Goal: Task Accomplishment & Management: Manage account settings

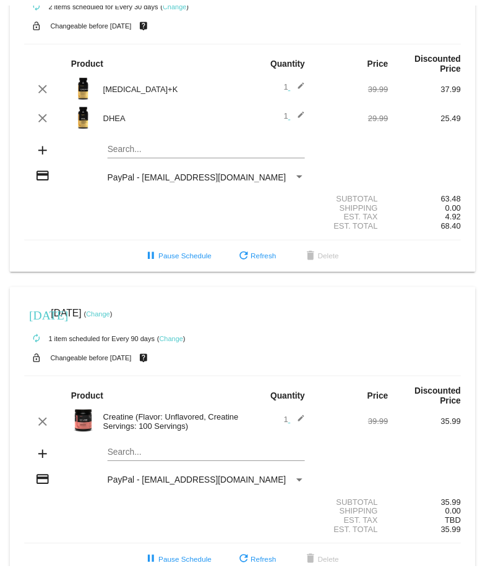
scroll to position [365, 0]
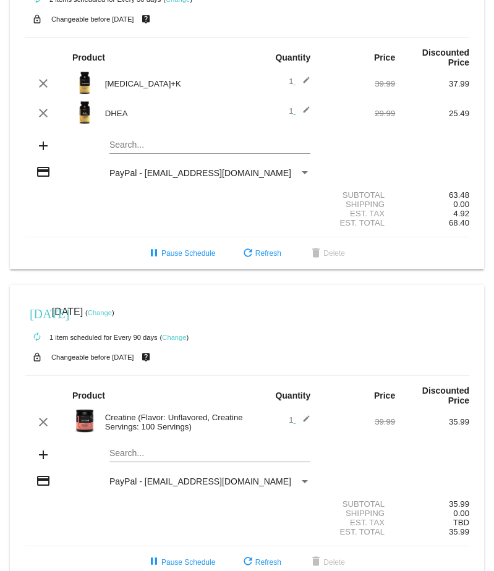
click at [112, 309] on link "Change" at bounding box center [100, 312] width 24 height 7
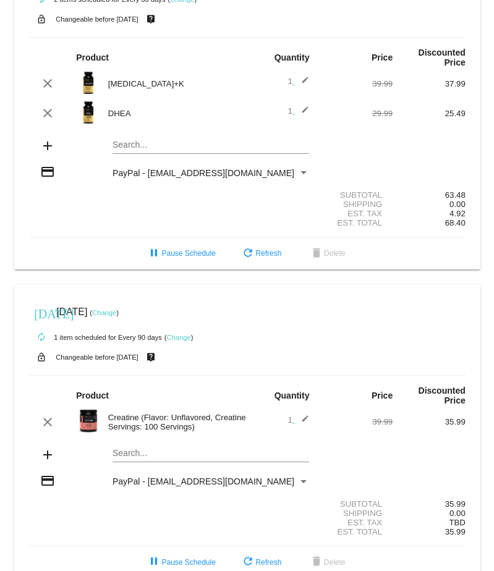
scroll to position [376, 0]
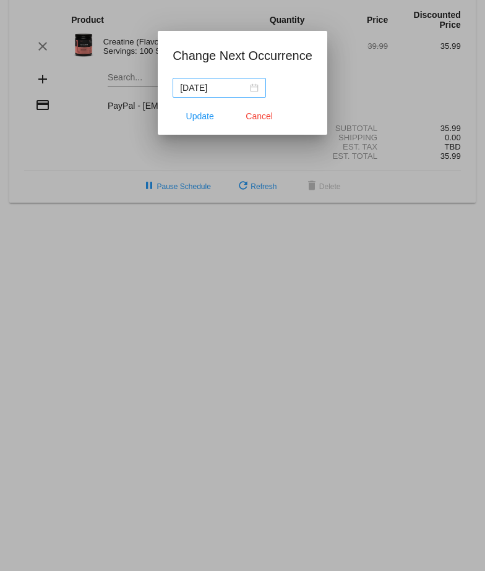
click at [257, 88] on div "[DATE]" at bounding box center [219, 88] width 79 height 14
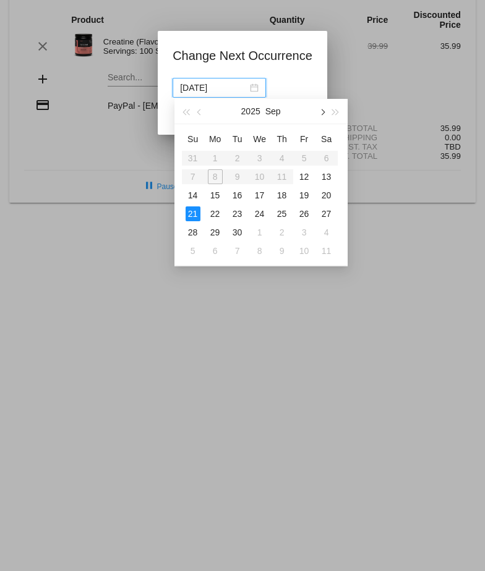
click at [328, 114] on button "button" at bounding box center [322, 111] width 14 height 25
click at [329, 155] on div "1" at bounding box center [326, 158] width 15 height 15
type input "[DATE]"
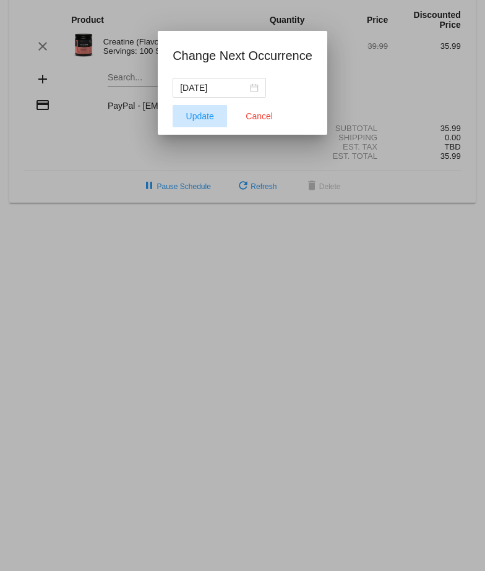
click at [195, 116] on span "Update" at bounding box center [200, 116] width 28 height 10
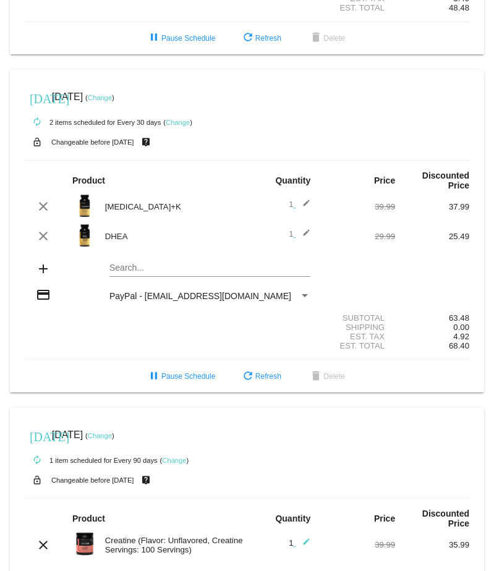
scroll to position [242, 0]
click at [112, 95] on link "Change" at bounding box center [100, 98] width 24 height 7
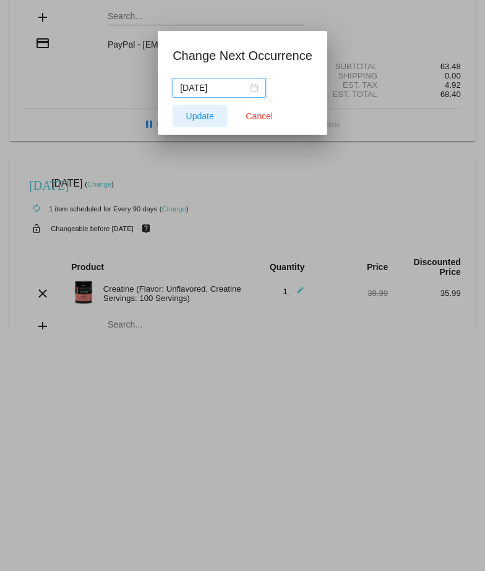
click at [201, 116] on span "Update" at bounding box center [200, 116] width 28 height 10
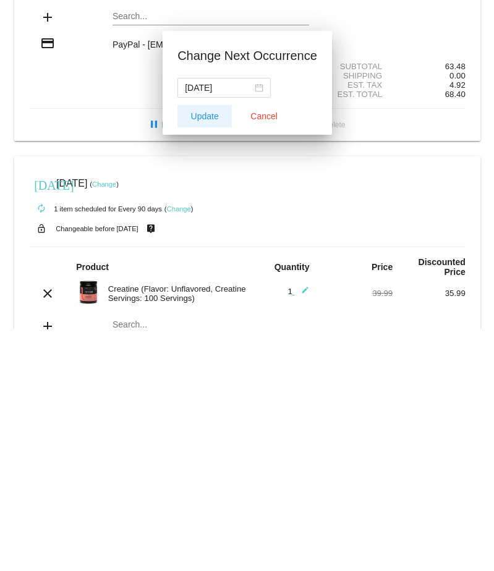
scroll to position [242, 0]
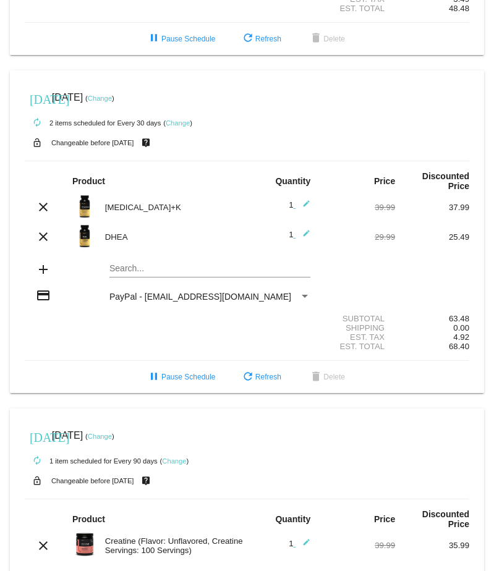
click at [112, 95] on link "Change" at bounding box center [100, 98] width 24 height 7
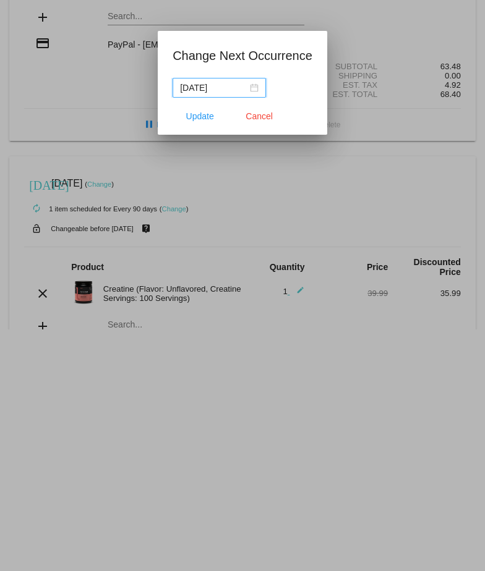
click at [256, 84] on div "[DATE]" at bounding box center [219, 88] width 79 height 14
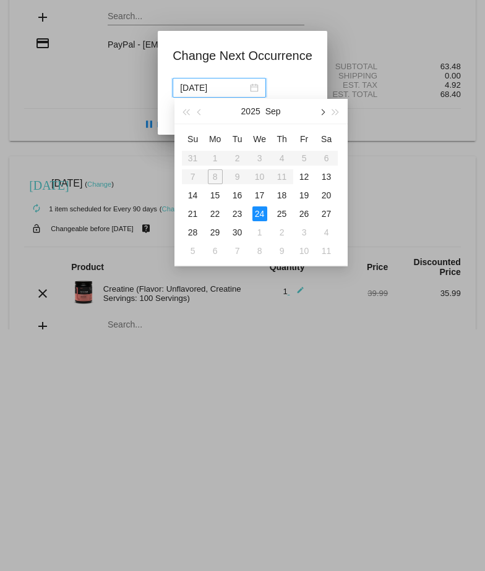
click at [323, 111] on span "button" at bounding box center [321, 112] width 6 height 6
click at [322, 190] on div "18" at bounding box center [326, 195] width 15 height 15
type input "[DATE]"
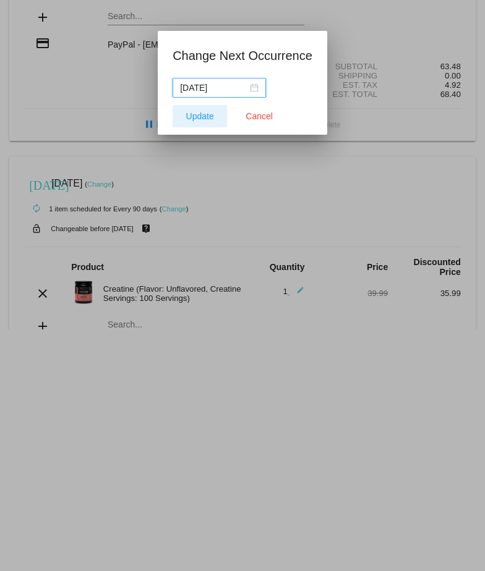
click at [194, 114] on span "Update" at bounding box center [200, 116] width 28 height 10
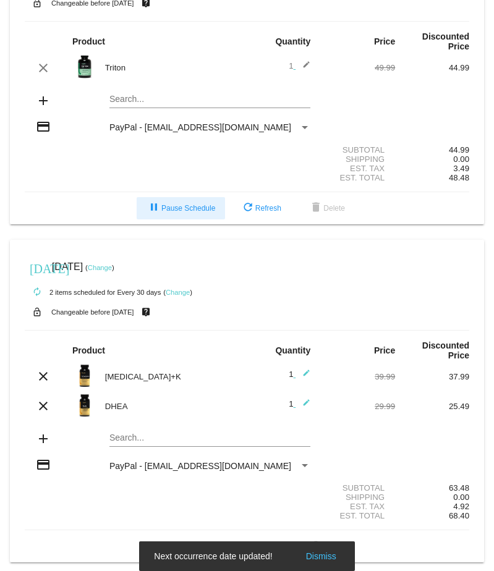
scroll to position [0, 0]
